Goal: Transaction & Acquisition: Purchase product/service

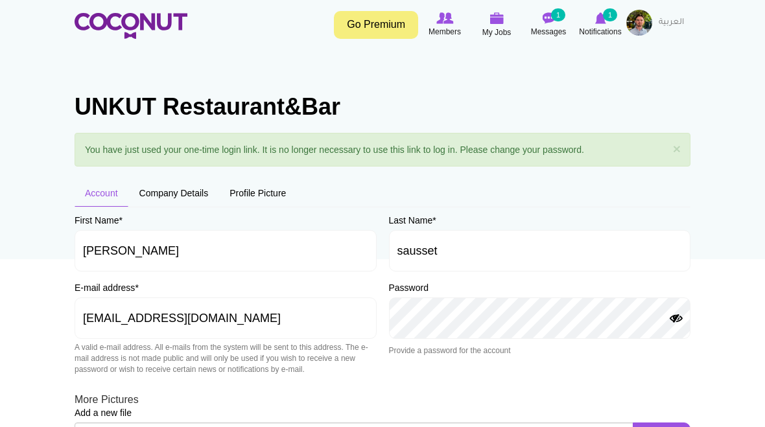
click at [677, 316] on button "Show Password" at bounding box center [676, 319] width 16 height 10
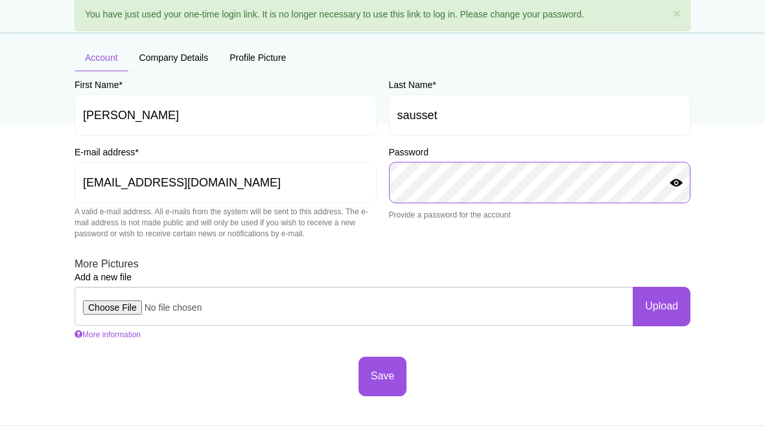
scroll to position [135, 0]
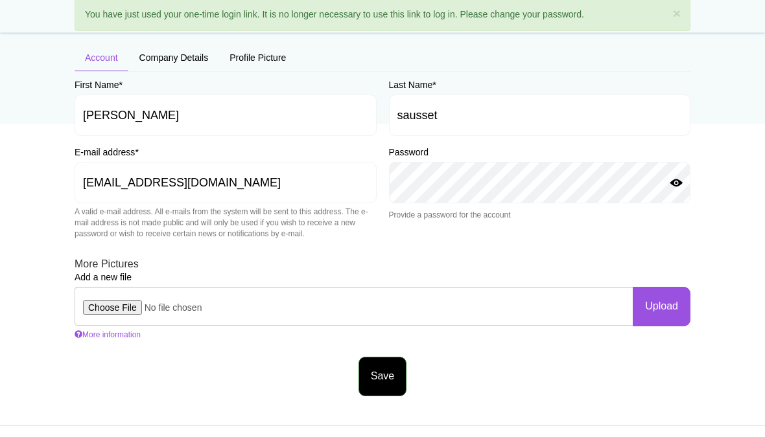
click at [399, 373] on button "Save" at bounding box center [382, 378] width 48 height 40
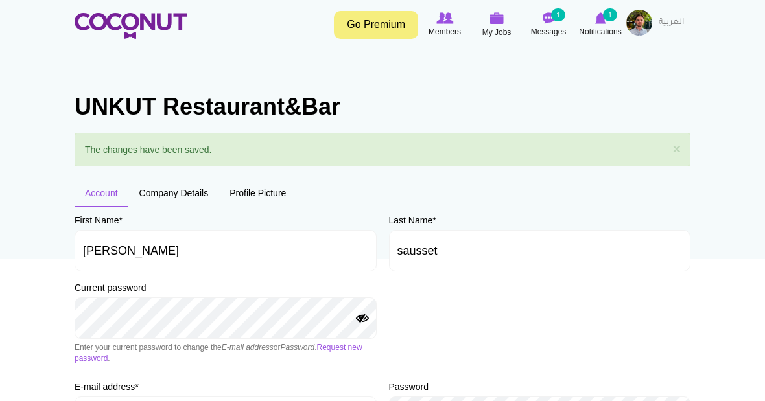
click at [369, 316] on button "Show Password" at bounding box center [362, 319] width 16 height 10
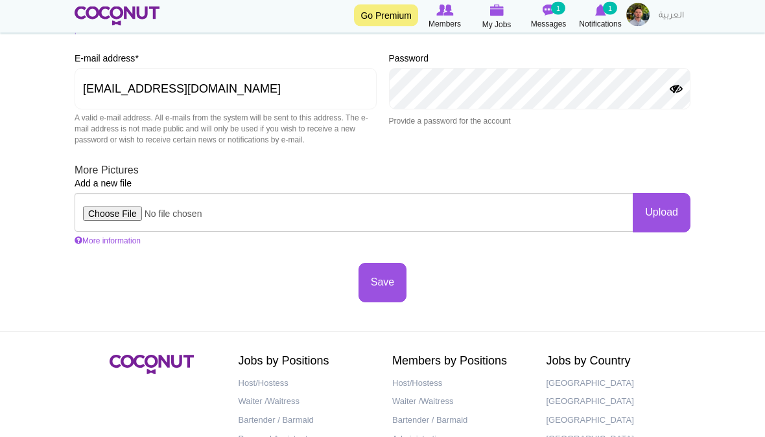
scroll to position [327, 0]
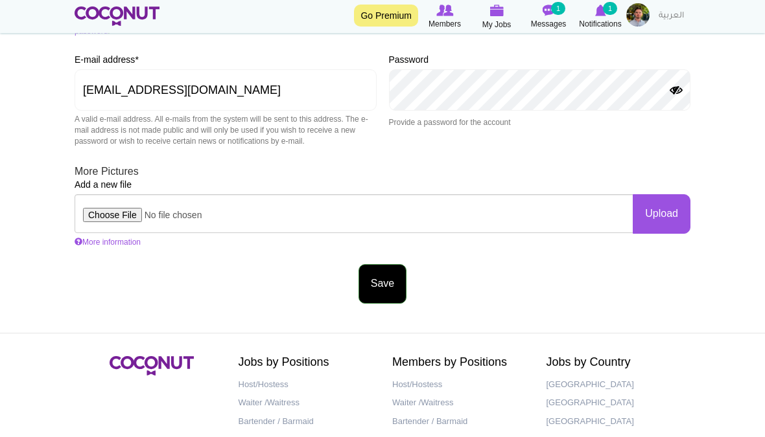
click at [387, 279] on button "Save" at bounding box center [382, 284] width 48 height 40
click at [387, 264] on button "Save" at bounding box center [382, 284] width 48 height 40
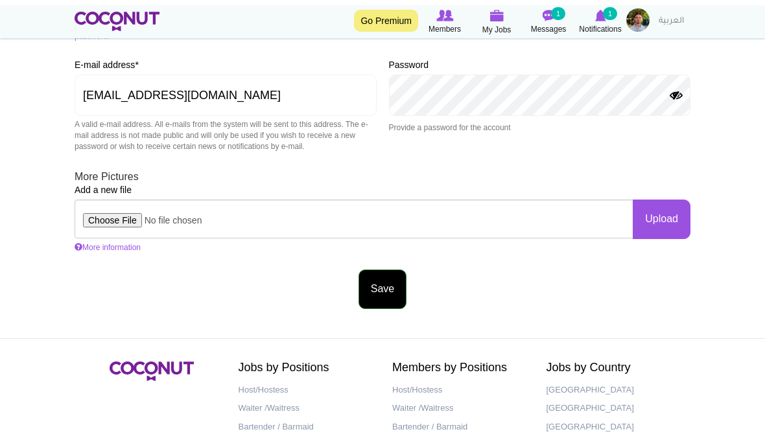
scroll to position [349, 0]
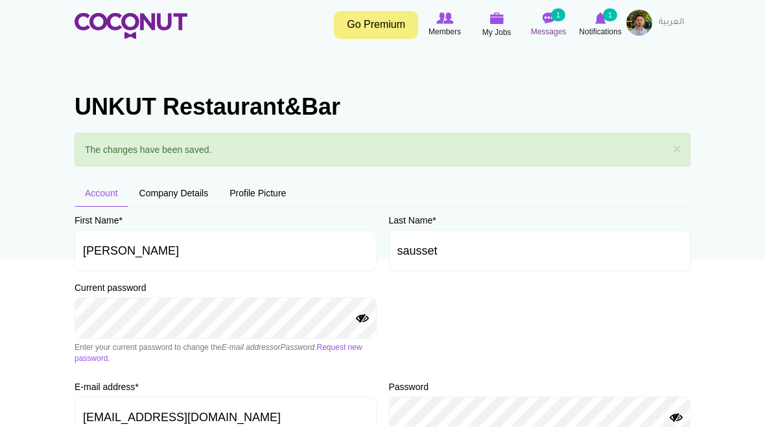
click at [551, 17] on img at bounding box center [548, 18] width 13 height 12
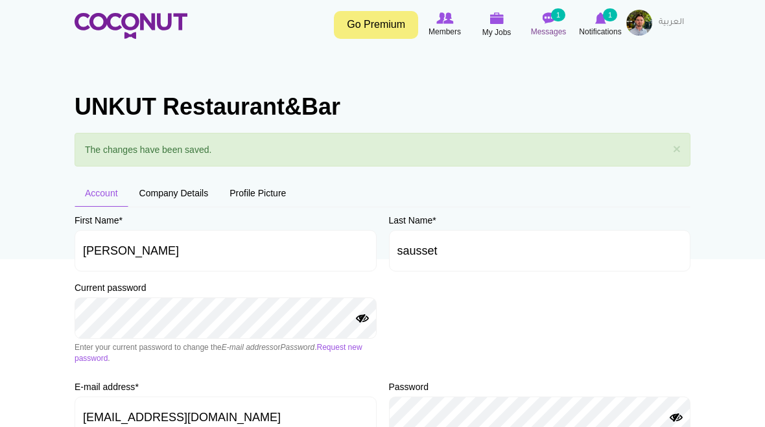
click at [551, 17] on img at bounding box center [548, 18] width 13 height 12
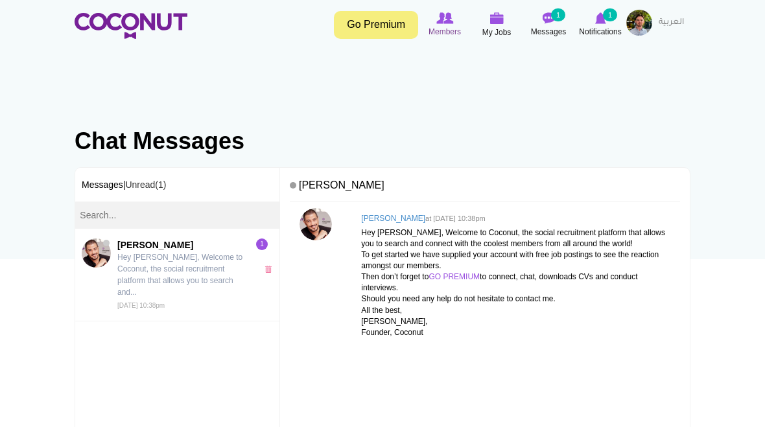
click at [453, 24] on icon at bounding box center [444, 18] width 49 height 14
click at [136, 27] on img at bounding box center [131, 26] width 113 height 26
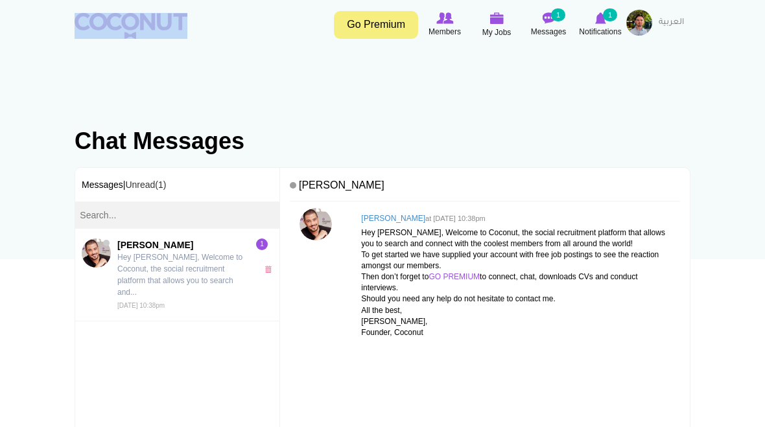
click at [136, 27] on img at bounding box center [131, 26] width 113 height 26
click at [640, 29] on img at bounding box center [639, 23] width 26 height 26
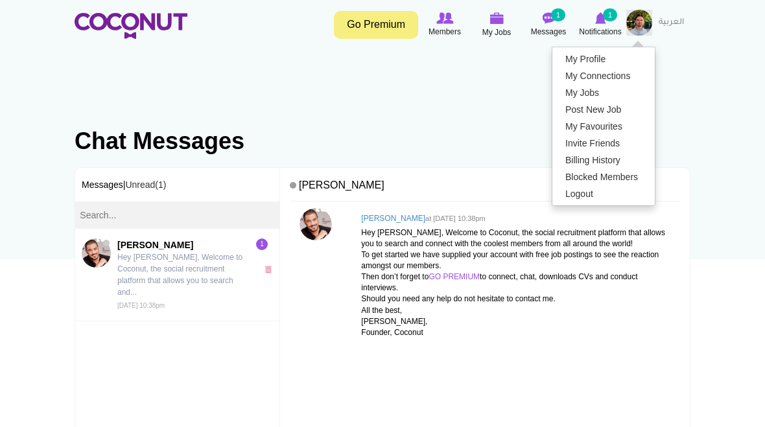
click at [640, 29] on img at bounding box center [639, 23] width 26 height 26
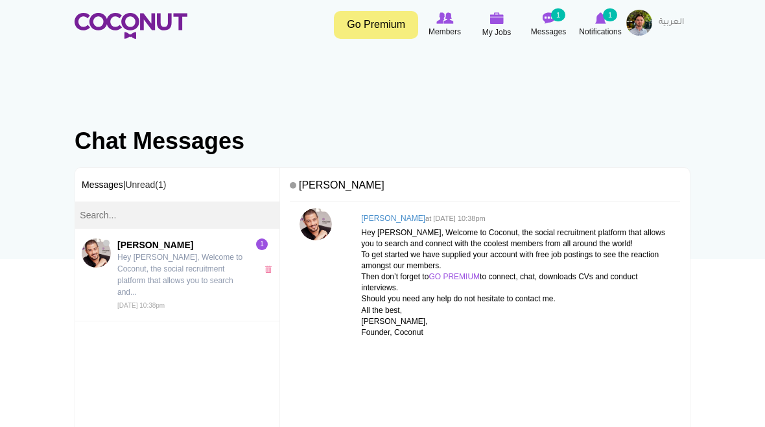
click at [640, 29] on img at bounding box center [639, 23] width 26 height 26
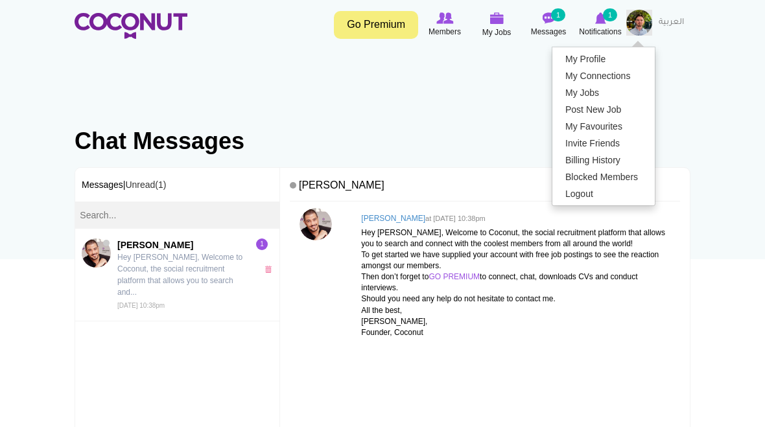
click at [640, 29] on img at bounding box center [639, 23] width 26 height 26
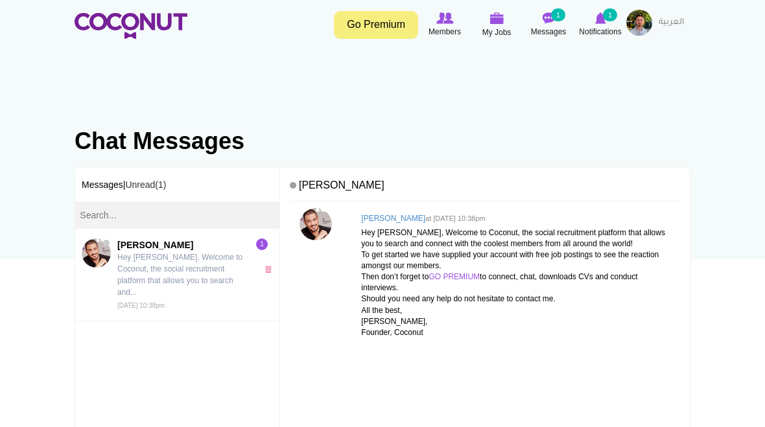
click at [640, 29] on img at bounding box center [639, 23] width 26 height 26
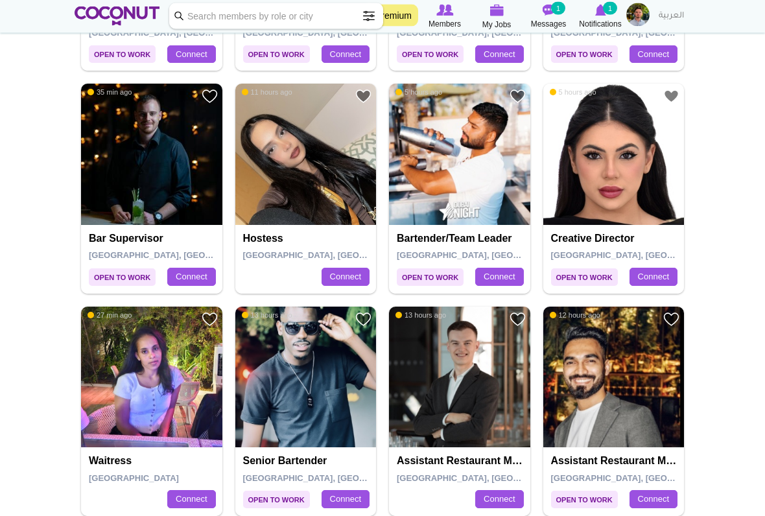
scroll to position [1369, 0]
click at [459, 325] on html "Toggle navigation Go Premium Members My Jobs Post a Job Messages 1 Notification…" at bounding box center [382, 58] width 765 height 2855
click at [459, 325] on img at bounding box center [459, 377] width 141 height 141
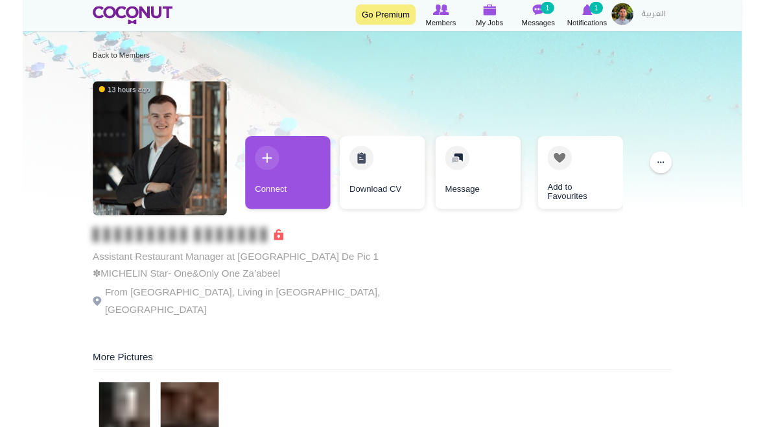
scroll to position [18, 0]
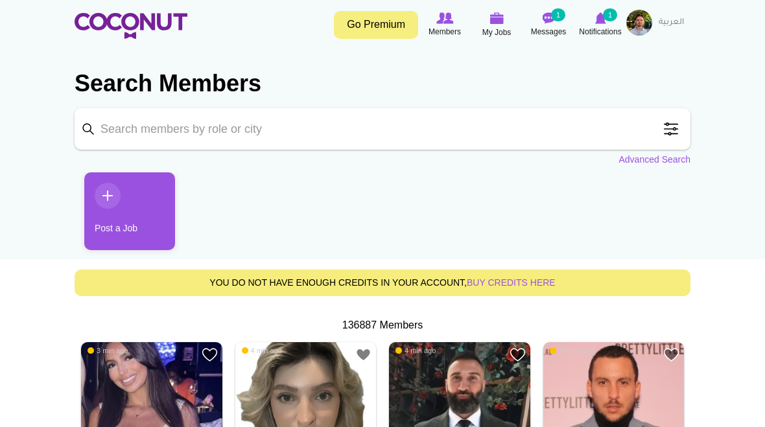
click at [309, 139] on input "Keyword" at bounding box center [383, 128] width 616 height 41
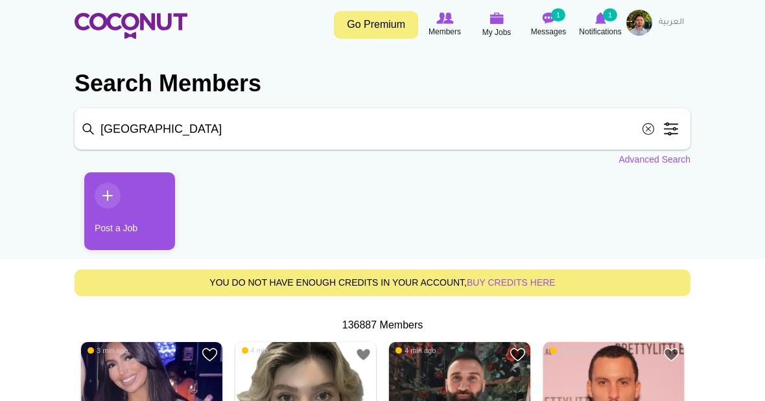
click button "Search" at bounding box center [0, 0] width 0 height 0
click at [86, 126] on input "[GEOGRAPHIC_DATA]" at bounding box center [383, 128] width 616 height 41
click at [86, 126] on input "Dubai" at bounding box center [383, 128] width 616 height 41
click at [93, 130] on input "Dubai" at bounding box center [383, 128] width 616 height 41
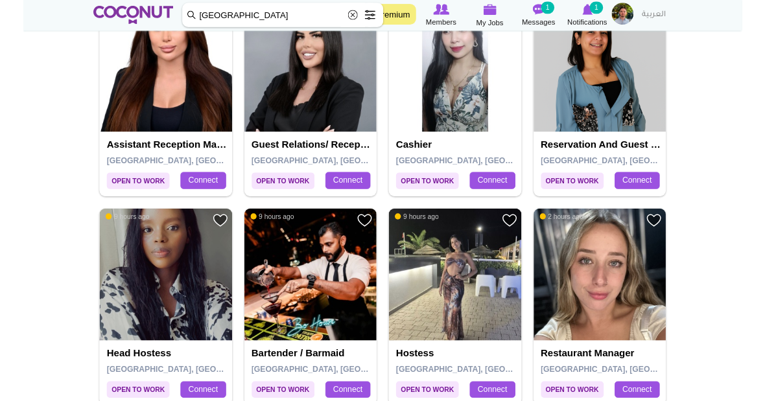
scroll to position [1008, 0]
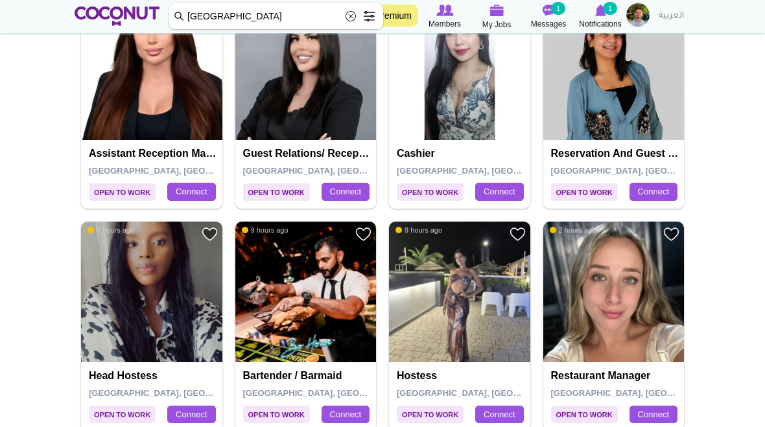
click at [265, 16] on input "[GEOGRAPHIC_DATA]" at bounding box center [276, 16] width 214 height 26
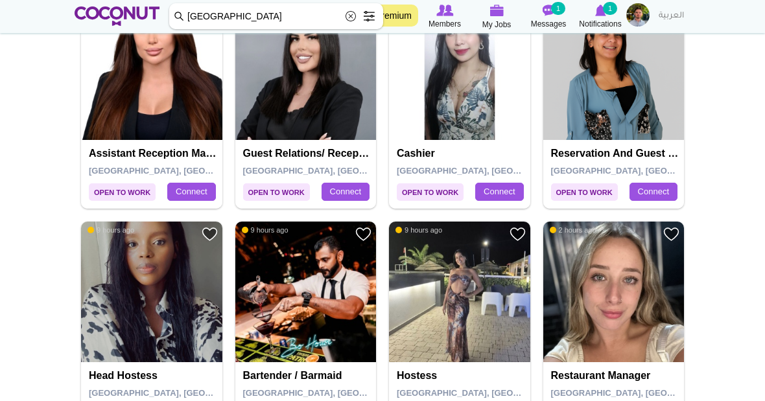
click at [265, 16] on input "[GEOGRAPHIC_DATA]" at bounding box center [276, 16] width 214 height 26
type input "Dubai waitress"
click button "Search" at bounding box center [0, 0] width 0 height 0
click at [181, 14] on input "Dubai waitress" at bounding box center [276, 16] width 214 height 26
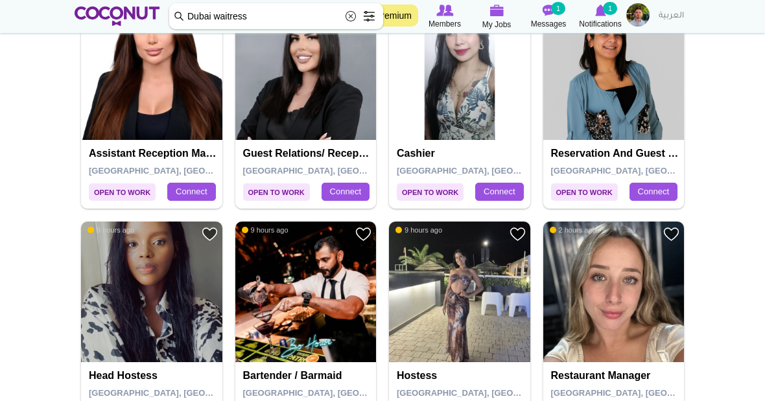
click at [181, 14] on input "Dubai waitress" at bounding box center [276, 16] width 214 height 26
click at [175, 17] on input "Dubai waitress" at bounding box center [276, 16] width 214 height 26
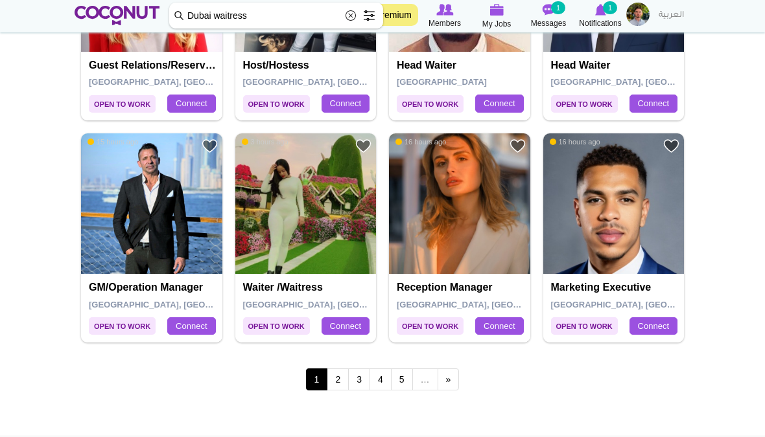
scroll to position [2210, 0]
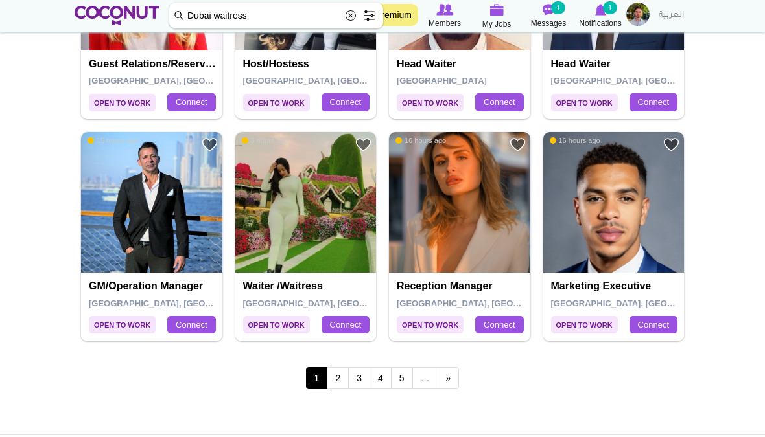
click at [331, 240] on img at bounding box center [305, 203] width 141 height 141
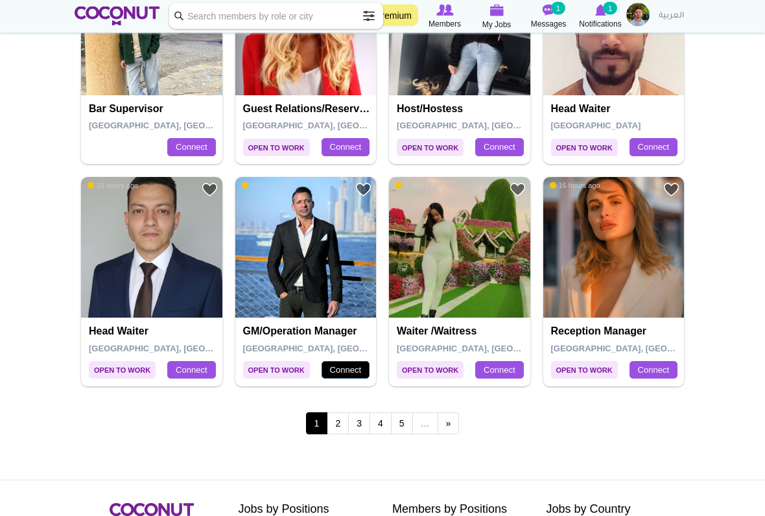
scroll to position [2167, 0]
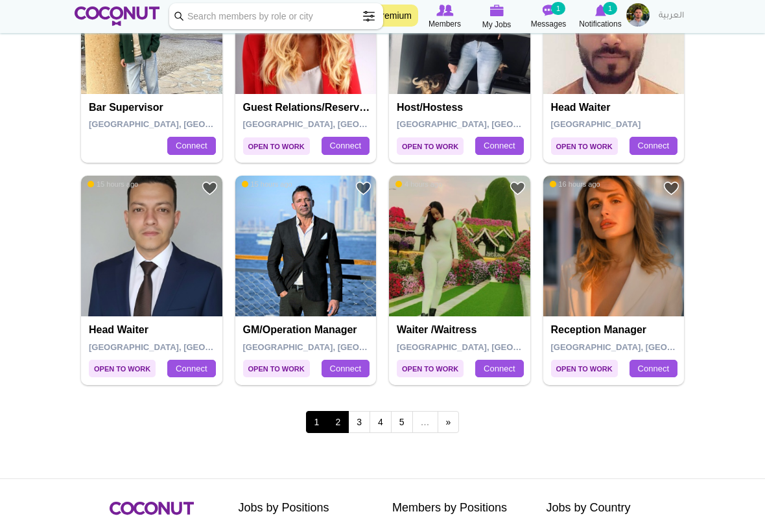
click at [336, 411] on link "2" at bounding box center [338, 422] width 22 height 22
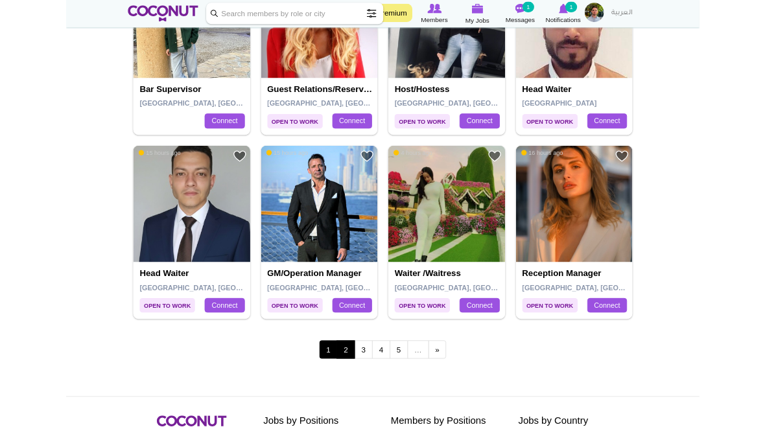
scroll to position [2203, 0]
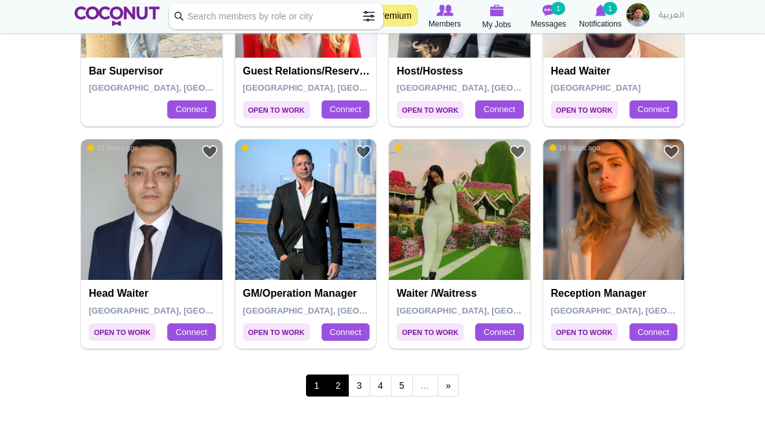
click at [336, 375] on link "2" at bounding box center [338, 386] width 22 height 22
click at [331, 376] on link "2" at bounding box center [338, 386] width 22 height 22
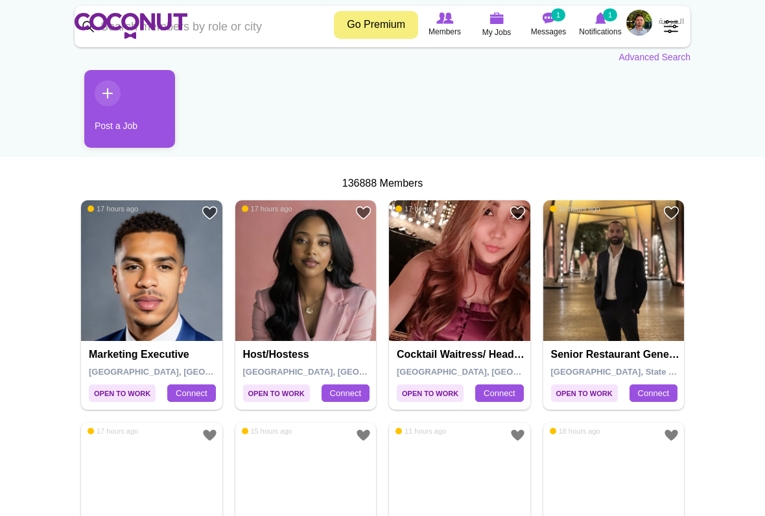
scroll to position [104, 0]
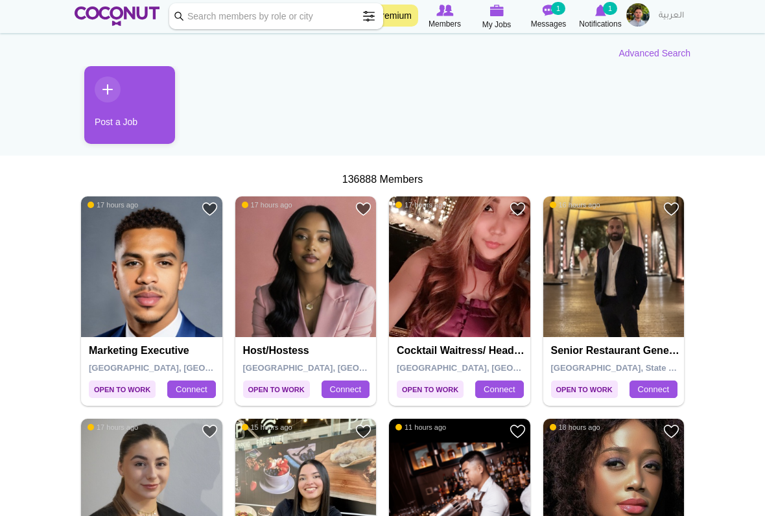
click at [448, 308] on img at bounding box center [459, 266] width 141 height 141
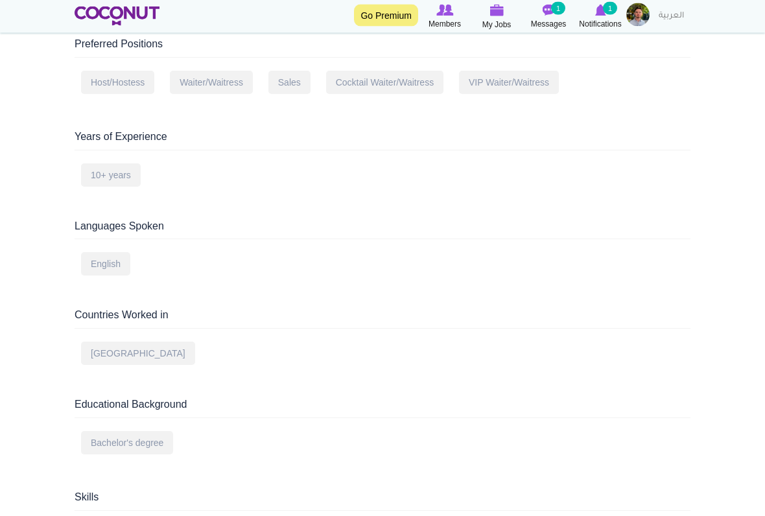
click at [222, 342] on div "[GEOGRAPHIC_DATA]" at bounding box center [383, 358] width 616 height 33
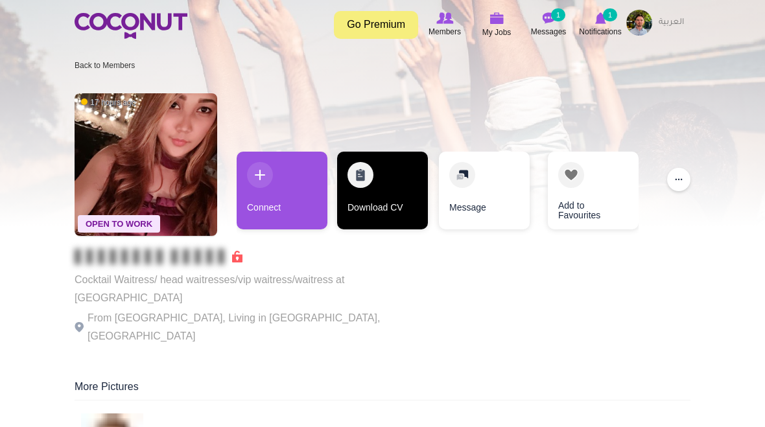
click at [365, 185] on link "Download CV" at bounding box center [382, 191] width 91 height 78
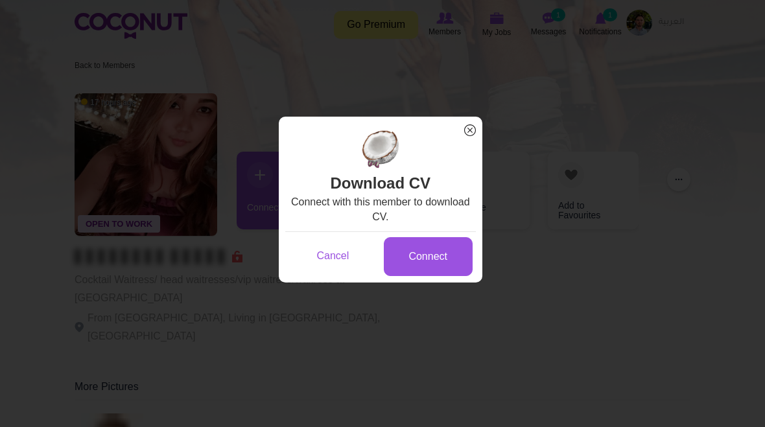
click at [472, 135] on span "x" at bounding box center [469, 130] width 17 height 17
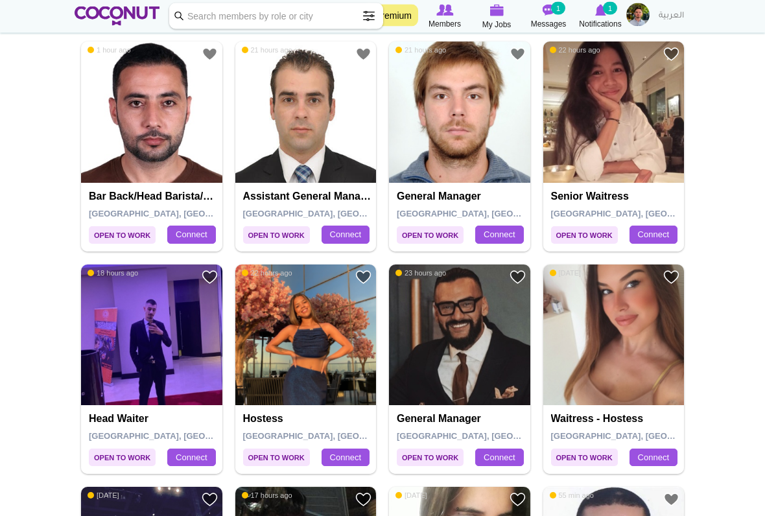
scroll to position [1148, 0]
click at [623, 159] on img at bounding box center [613, 111] width 141 height 141
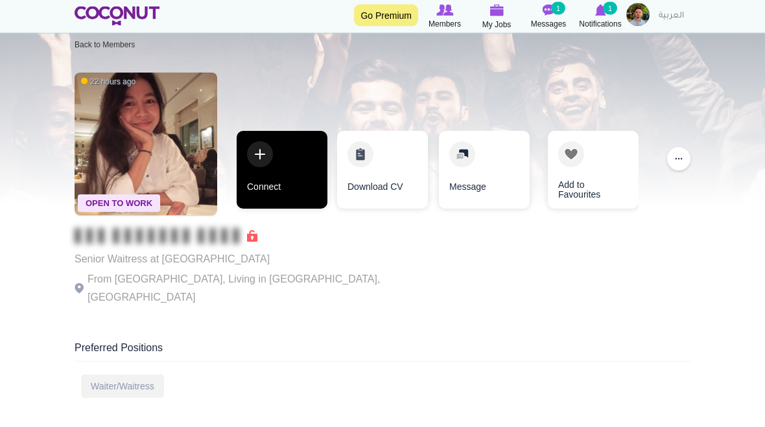
scroll to position [15, 0]
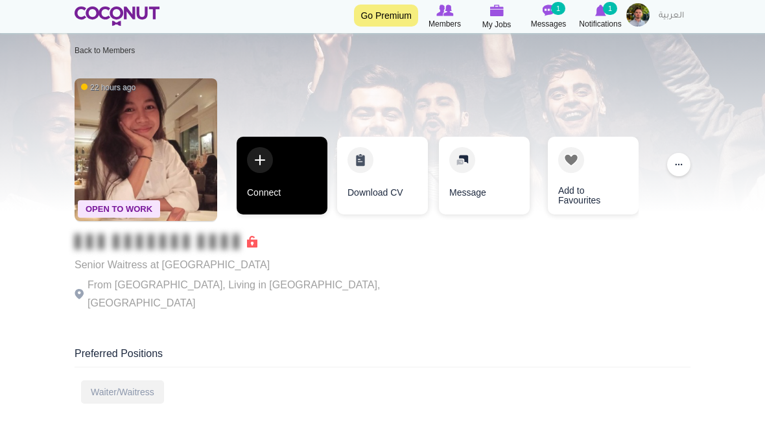
click at [263, 154] on link "Connect" at bounding box center [282, 176] width 91 height 78
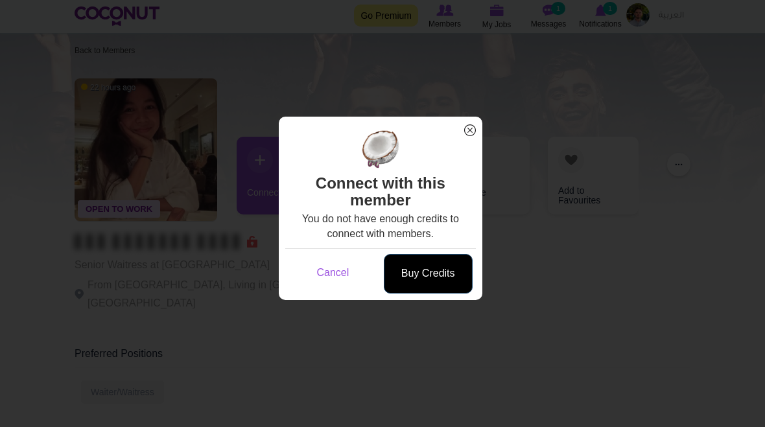
click at [444, 258] on link "Buy Credits" at bounding box center [428, 274] width 89 height 40
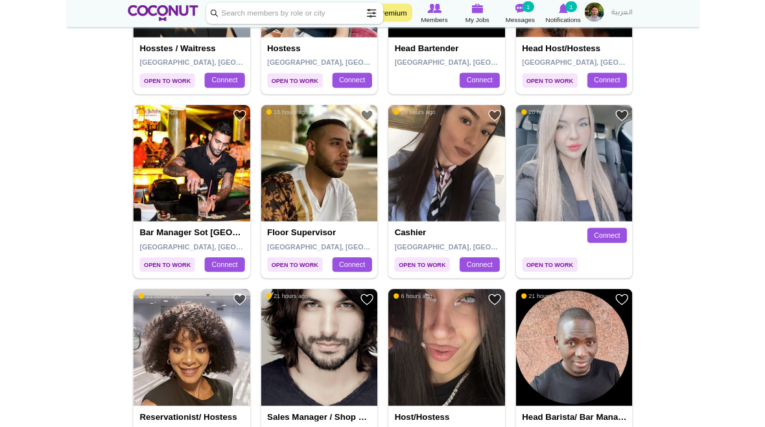
scroll to position [655, 0]
